Goal: Book appointment/travel/reservation

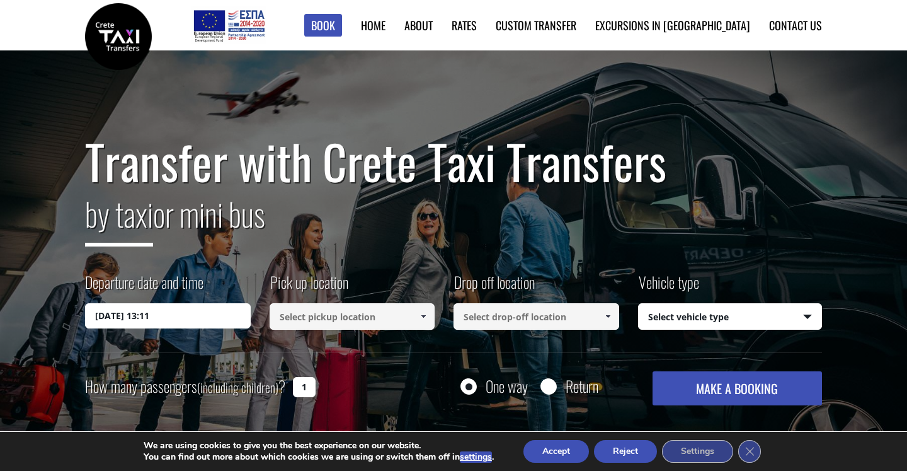
click at [220, 316] on input "28/09/2025 13:11" at bounding box center [168, 315] width 166 height 25
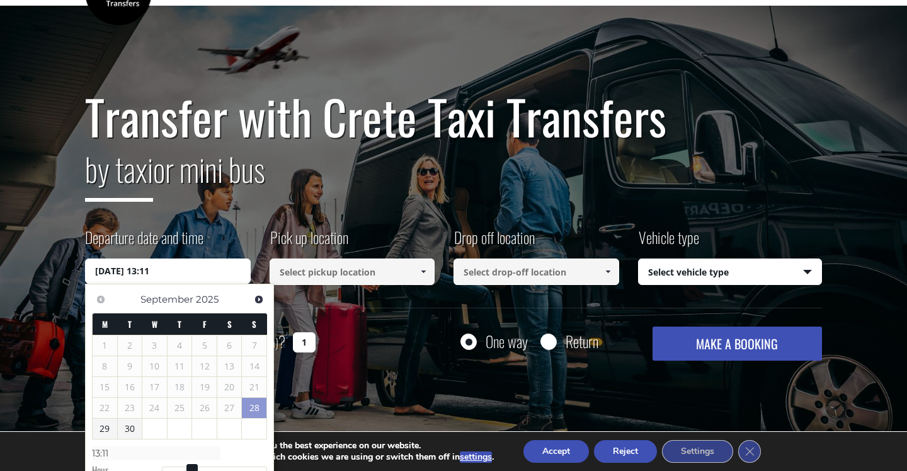
scroll to position [47, 0]
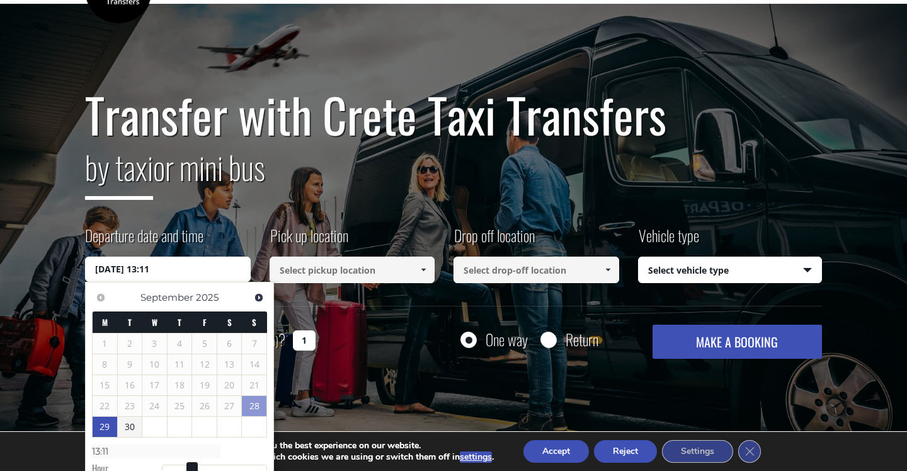
click at [101, 423] on link "29" at bounding box center [105, 426] width 25 height 20
type input "29/09/2025 00:00"
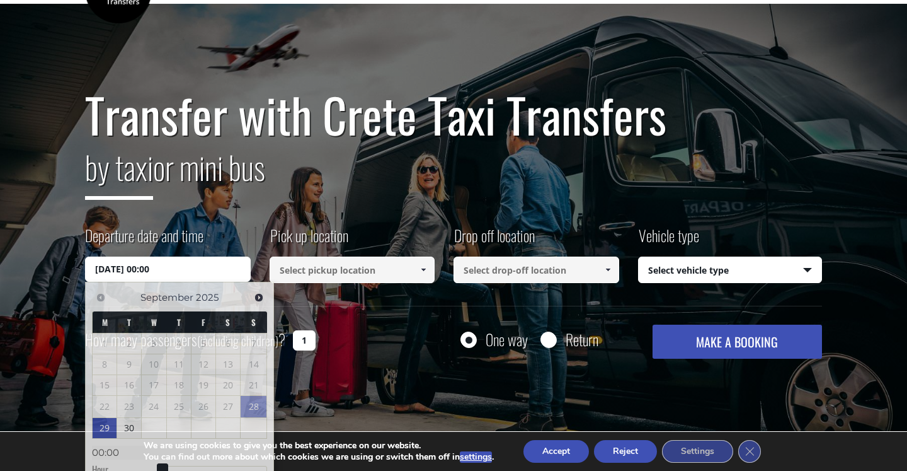
click at [397, 271] on input at bounding box center [353, 269] width 166 height 26
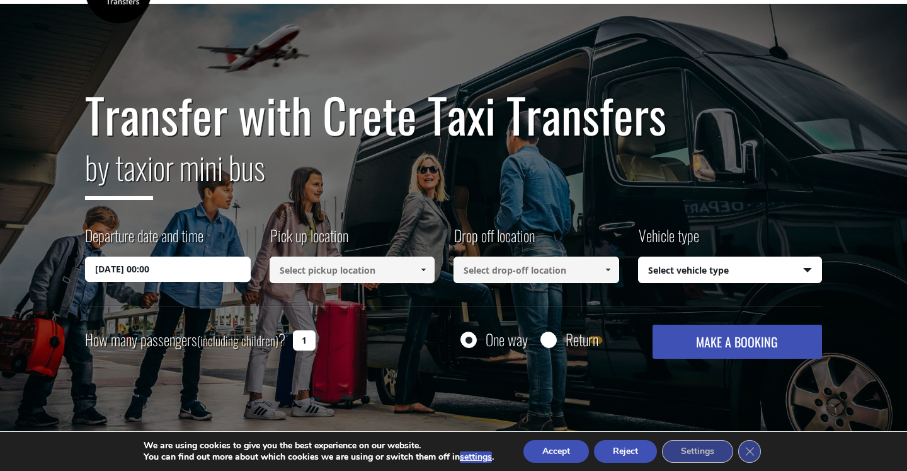
click at [423, 267] on span at bounding box center [423, 270] width 10 height 10
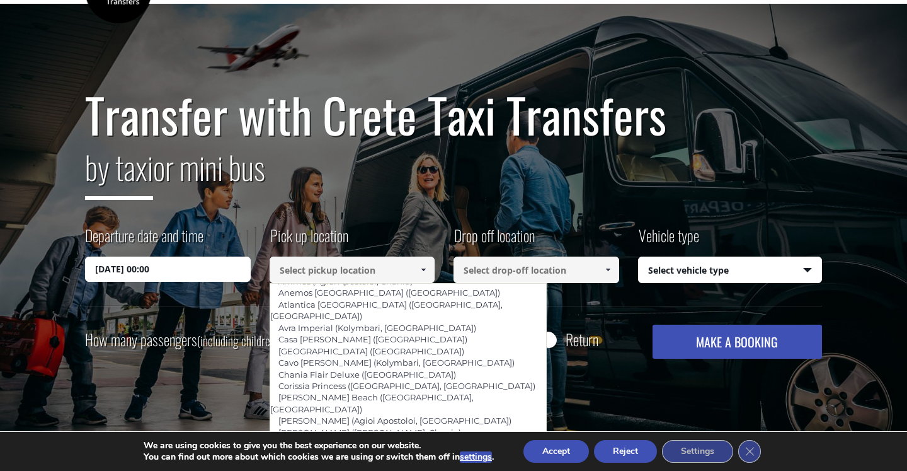
scroll to position [270, 0]
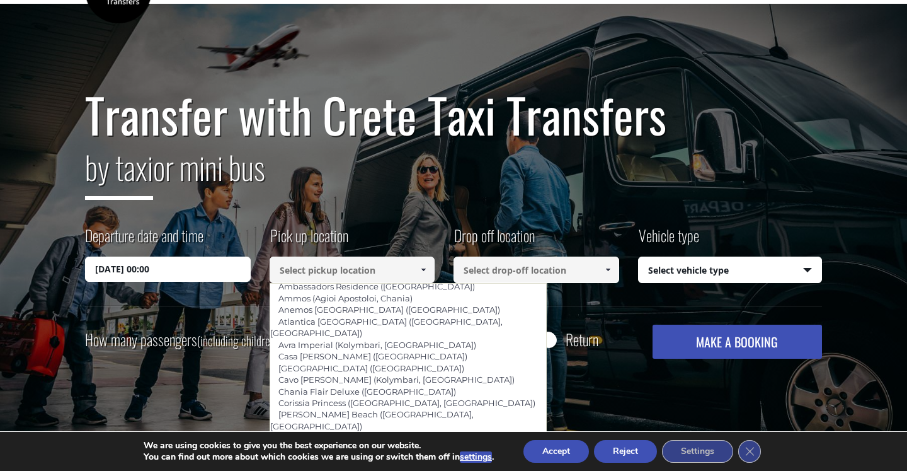
click at [608, 269] on span at bounding box center [608, 270] width 10 height 10
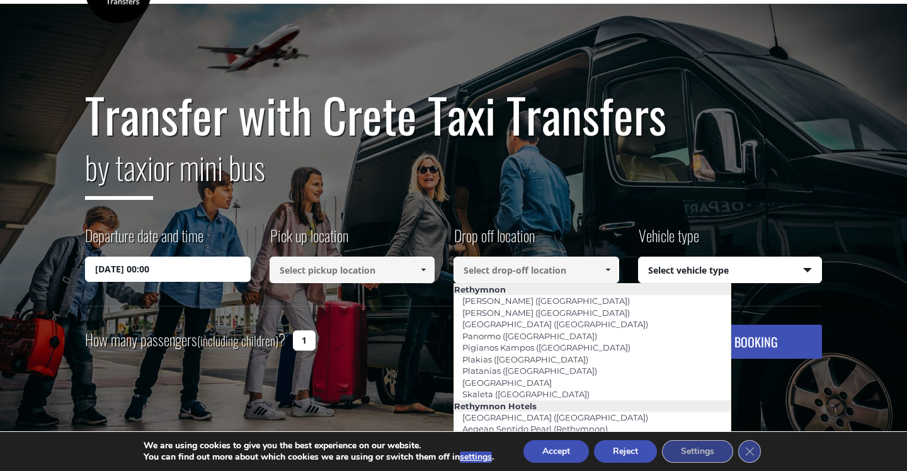
scroll to position [2104, 0]
type input "Fortezza ([GEOGRAPHIC_DATA])"
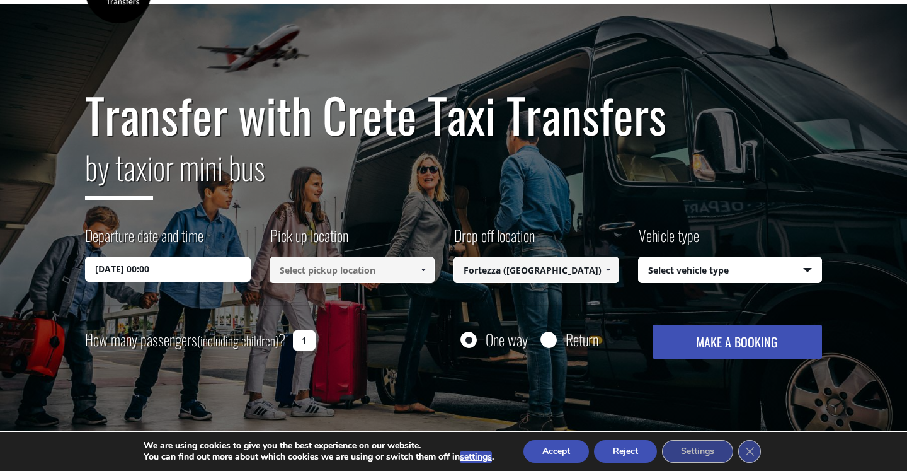
click at [425, 266] on span at bounding box center [423, 270] width 10 height 10
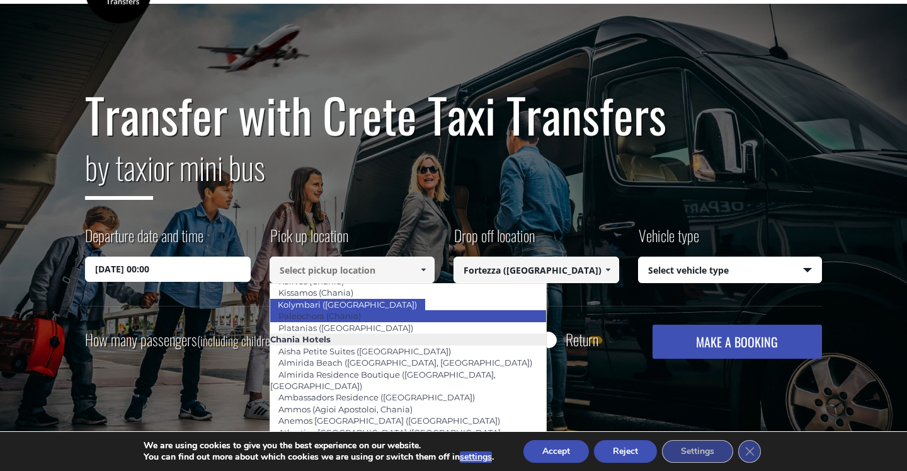
scroll to position [159, 0]
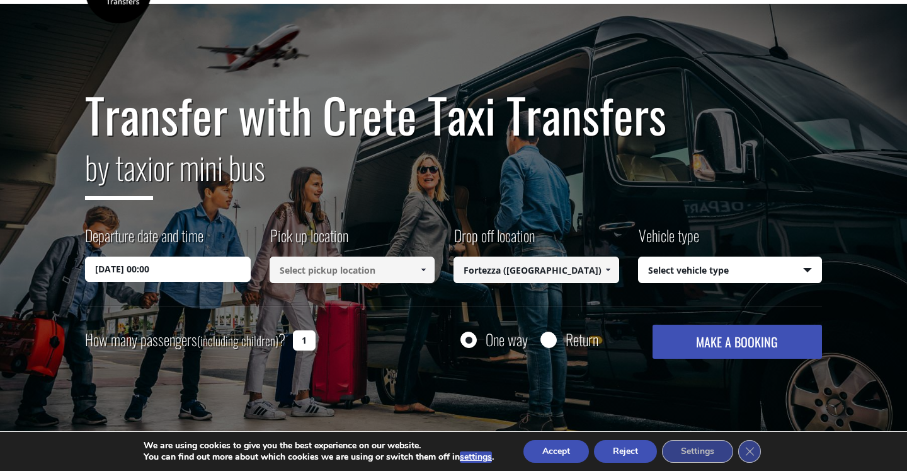
click at [625, 449] on button "Reject" at bounding box center [625, 451] width 63 height 23
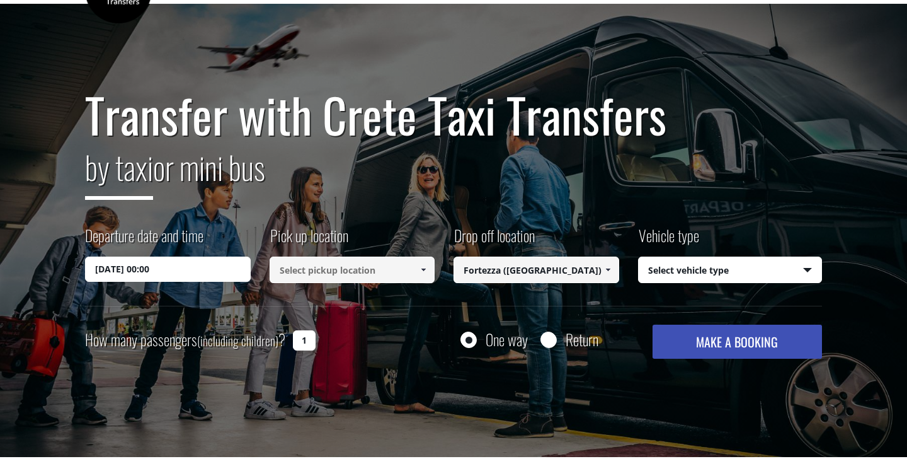
click at [421, 270] on span at bounding box center [423, 270] width 10 height 10
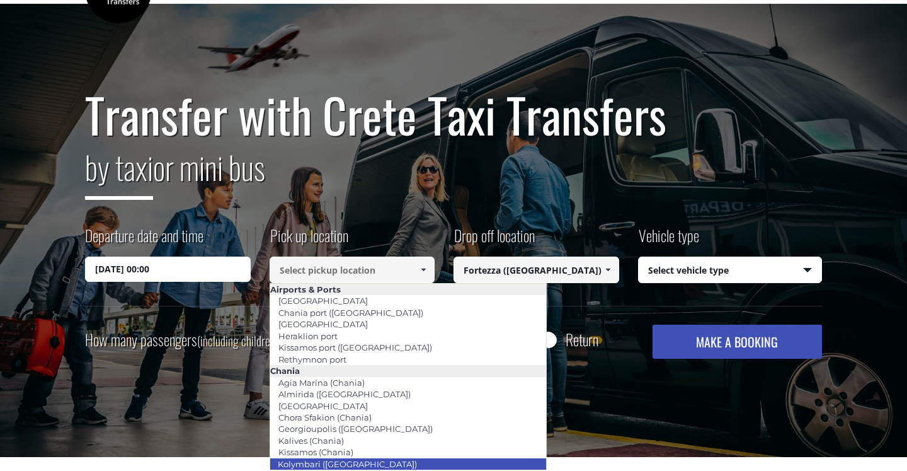
scroll to position [0, 0]
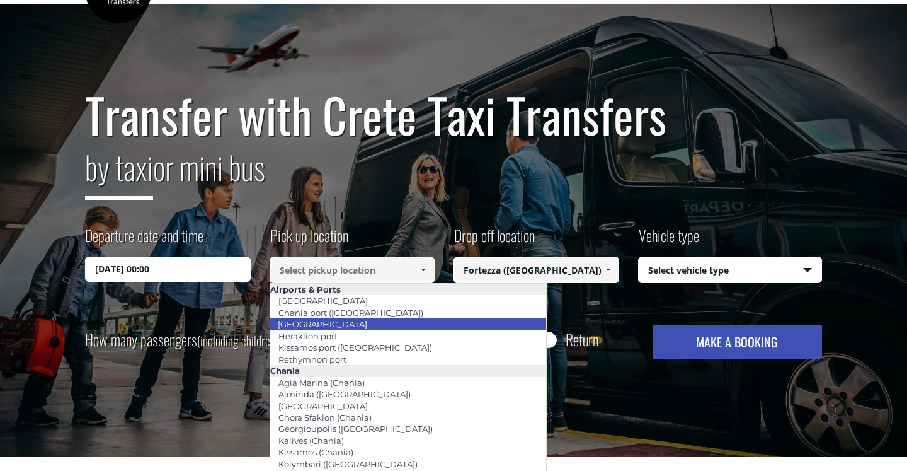
click at [402, 323] on li "[GEOGRAPHIC_DATA]" at bounding box center [408, 323] width 277 height 11
type input "[GEOGRAPHIC_DATA]"
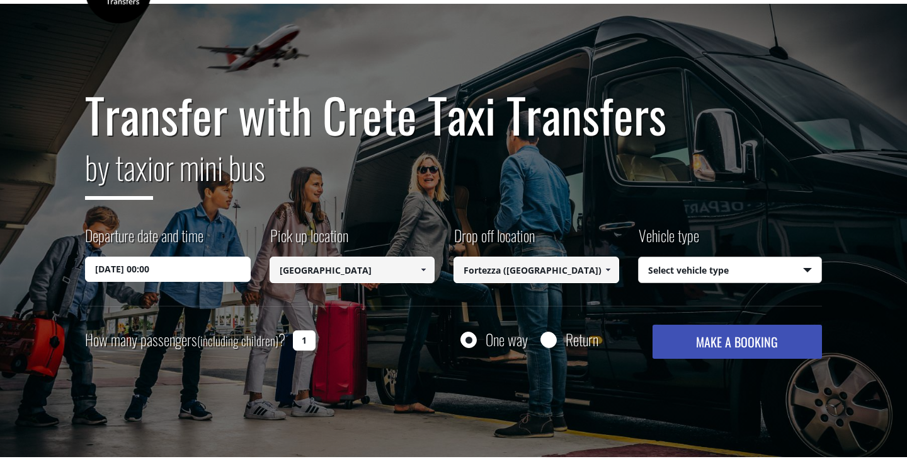
select select "540"
click at [307, 338] on input "1" at bounding box center [304, 340] width 23 height 20
drag, startPoint x: 307, startPoint y: 338, endPoint x: 301, endPoint y: 338, distance: 6.3
click at [301, 338] on input "1" at bounding box center [304, 340] width 23 height 20
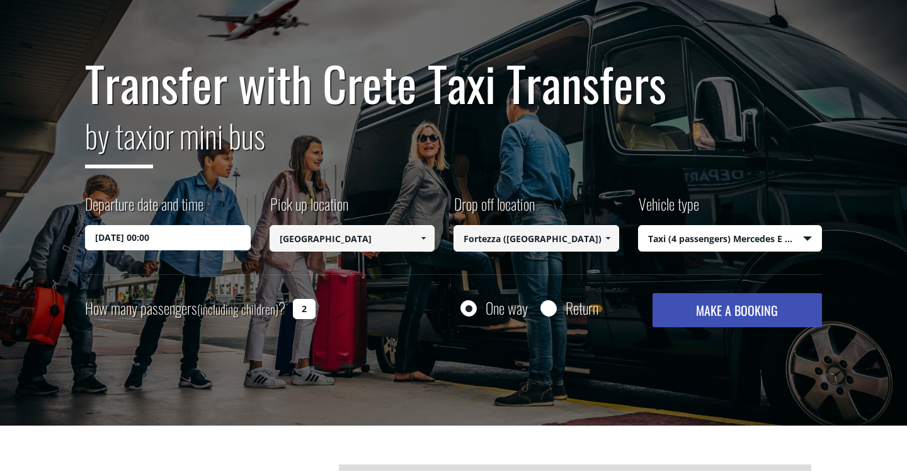
scroll to position [79, 0]
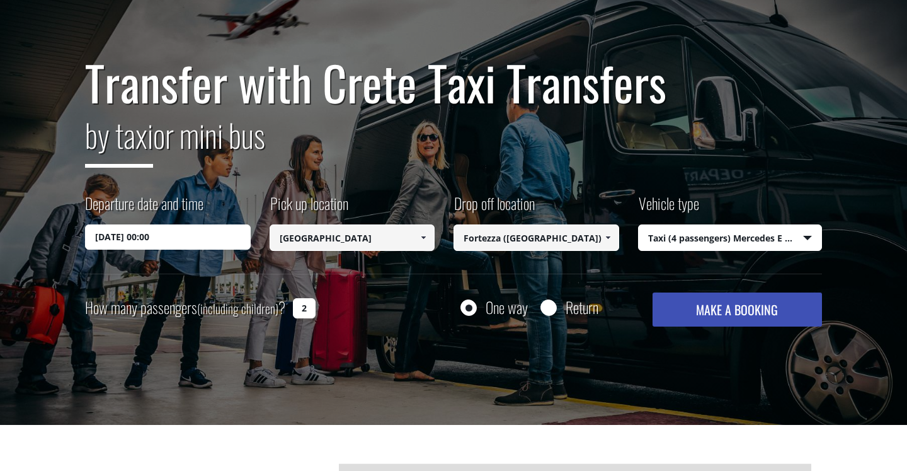
type input "2"
click at [724, 304] on button "MAKE A BOOKING" at bounding box center [737, 309] width 169 height 34
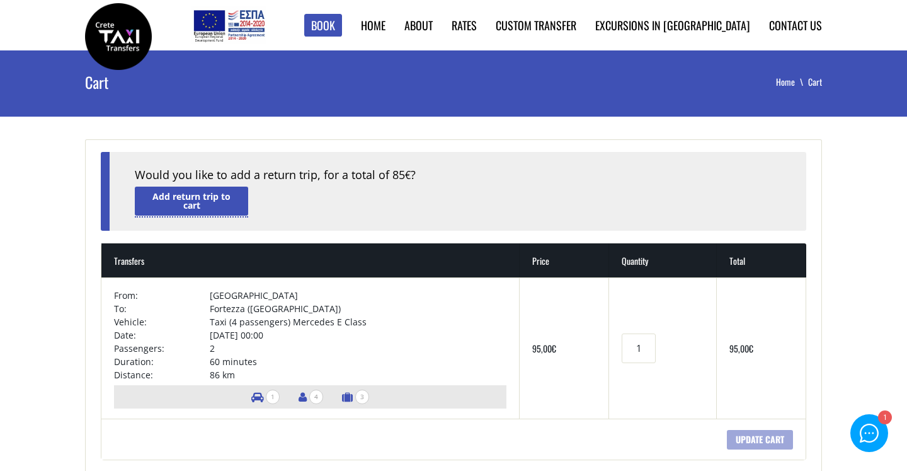
click at [222, 199] on link "Add return trip to cart" at bounding box center [191, 200] width 113 height 28
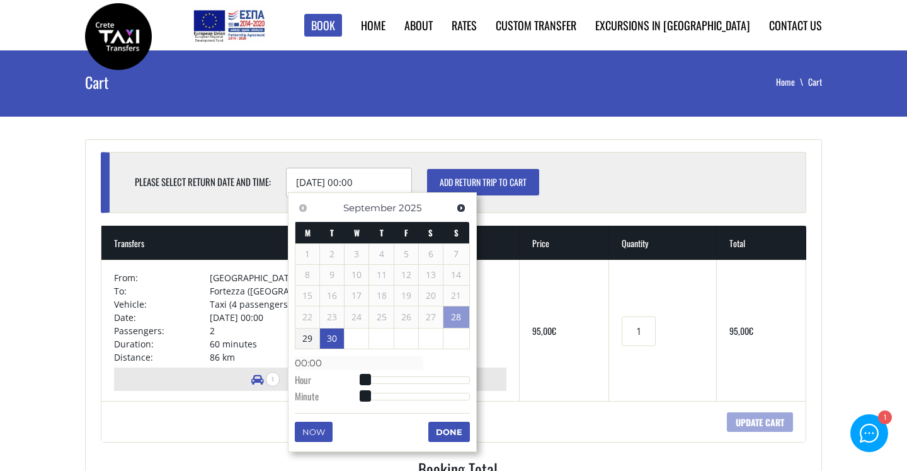
drag, startPoint x: 297, startPoint y: 181, endPoint x: 365, endPoint y: 184, distance: 67.4
click at [365, 184] on input "30/09/2025 00:00" at bounding box center [349, 183] width 126 height 30
click at [462, 207] on span "Next" at bounding box center [461, 208] width 10 height 10
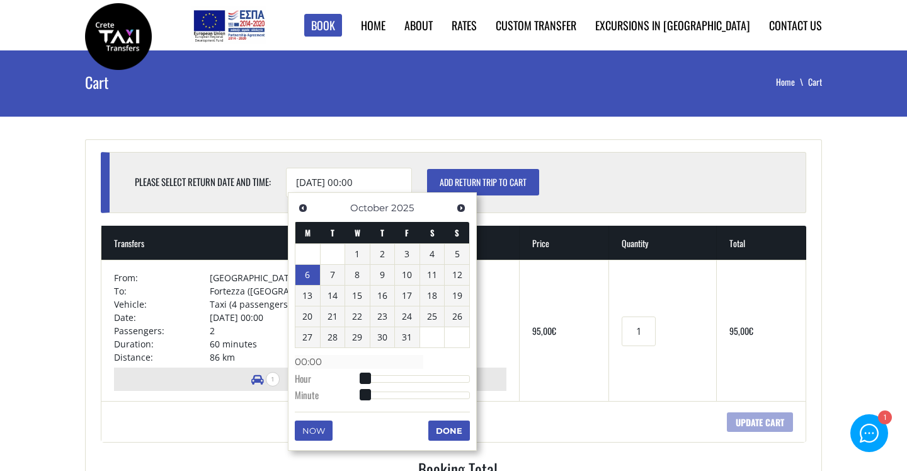
click at [308, 271] on link "6" at bounding box center [307, 275] width 25 height 20
drag, startPoint x: 376, startPoint y: 181, endPoint x: 350, endPoint y: 182, distance: 26.5
click at [350, 182] on input "06/10/2025 00:00" at bounding box center [349, 183] width 126 height 30
type input "06/10/2025 1830"
click at [595, 173] on div "Please select return date and time: 06/10/2025 1830 Add return trip to cart" at bounding box center [458, 183] width 646 height 30
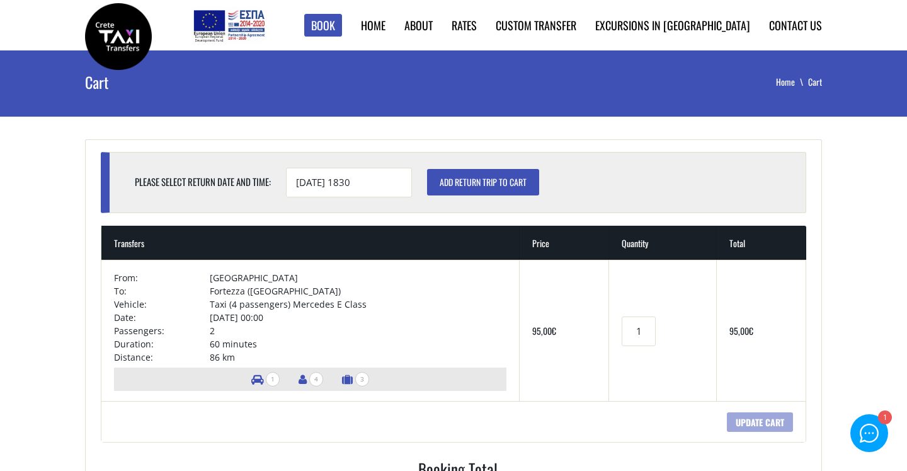
click at [501, 176] on input "Add return trip to cart" at bounding box center [483, 182] width 112 height 26
